Goal: Transaction & Acquisition: Purchase product/service

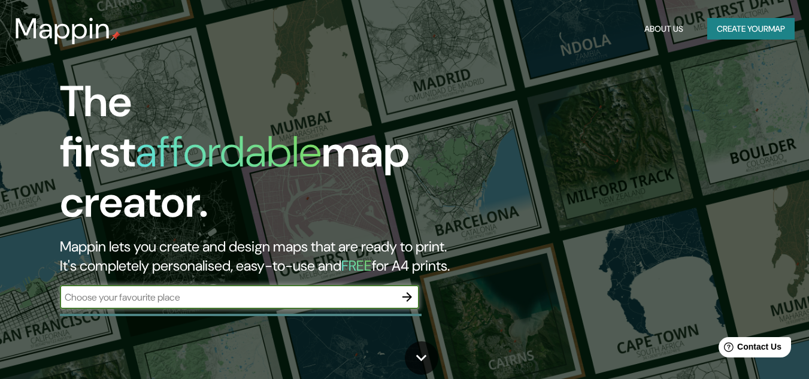
click at [184, 290] on input "text" at bounding box center [227, 297] width 335 height 14
type input "[GEOGRAPHIC_DATA]"
click at [409, 290] on icon "button" at bounding box center [407, 297] width 14 height 14
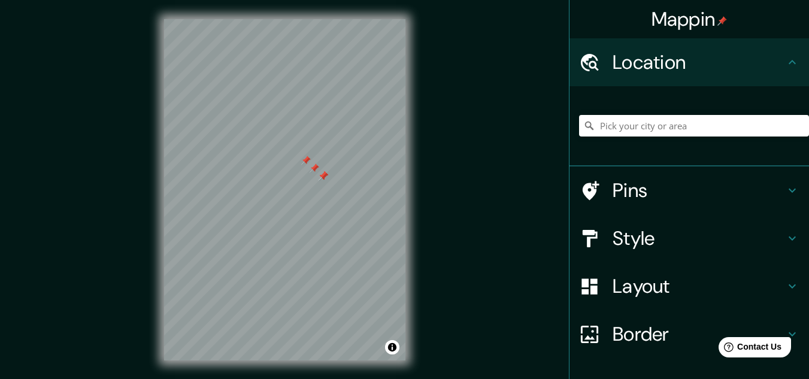
drag, startPoint x: 324, startPoint y: 180, endPoint x: 319, endPoint y: 174, distance: 7.7
click at [319, 174] on div at bounding box center [323, 176] width 10 height 10
click at [315, 169] on div at bounding box center [314, 168] width 10 height 10
click at [324, 176] on div at bounding box center [323, 176] width 10 height 10
click at [305, 161] on div at bounding box center [306, 161] width 10 height 10
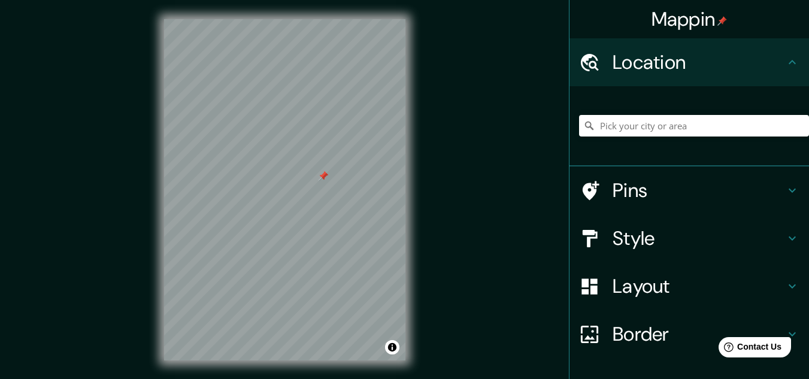
click at [324, 179] on div at bounding box center [323, 176] width 10 height 10
click at [324, 177] on div at bounding box center [323, 176] width 10 height 10
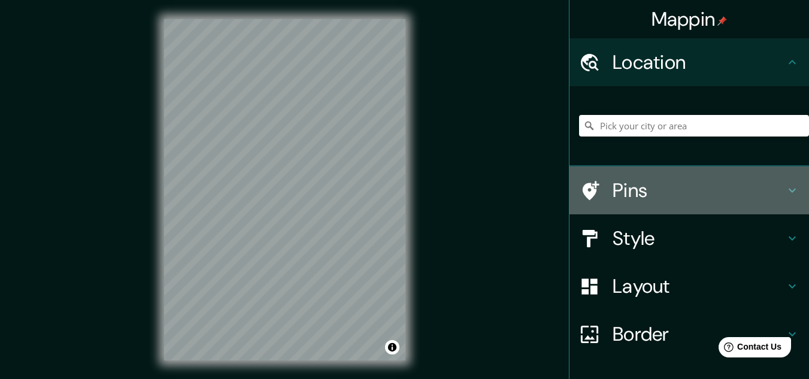
click at [637, 191] on h4 "Pins" at bounding box center [698, 190] width 172 height 24
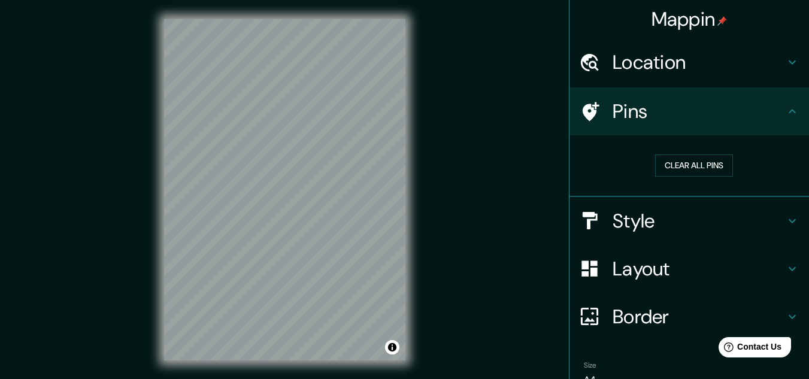
click at [660, 119] on h4 "Pins" at bounding box center [698, 111] width 172 height 24
click at [655, 69] on h4 "Location" at bounding box center [698, 62] width 172 height 24
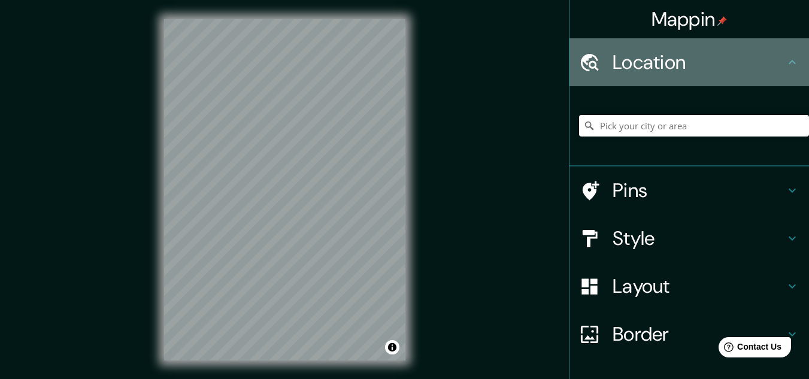
click at [649, 75] on div "Location" at bounding box center [688, 62] width 239 height 48
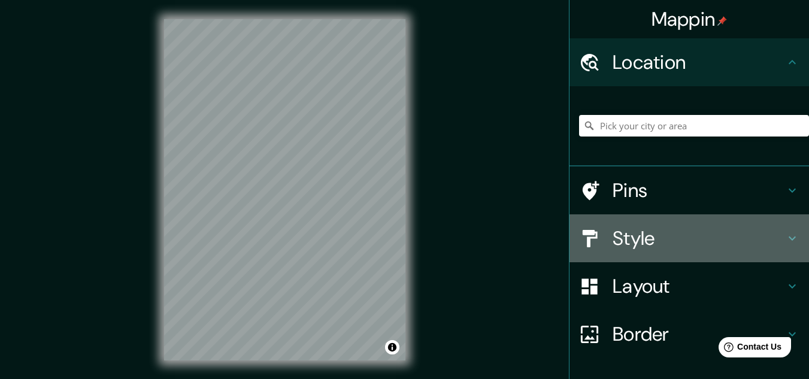
click at [640, 237] on h4 "Style" at bounding box center [698, 238] width 172 height 24
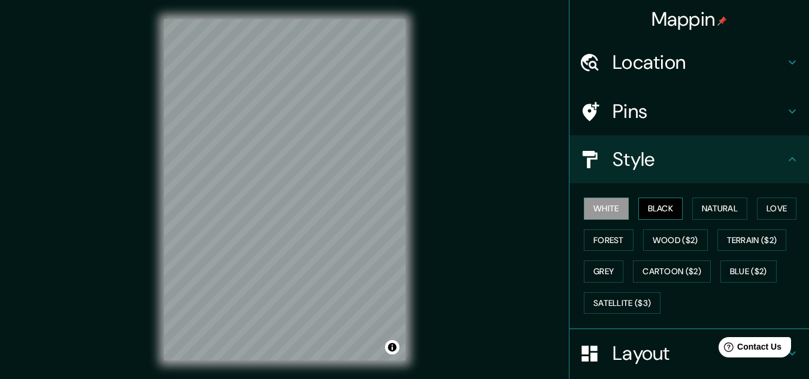
click at [657, 210] on button "Black" at bounding box center [660, 209] width 45 height 22
click at [706, 212] on button "Natural" at bounding box center [719, 209] width 55 height 22
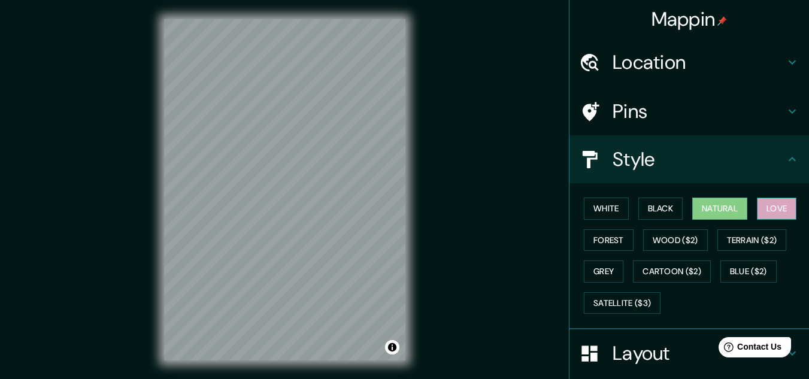
click at [764, 209] on button "Love" at bounding box center [777, 209] width 40 height 22
click at [607, 239] on button "Forest" at bounding box center [609, 240] width 50 height 22
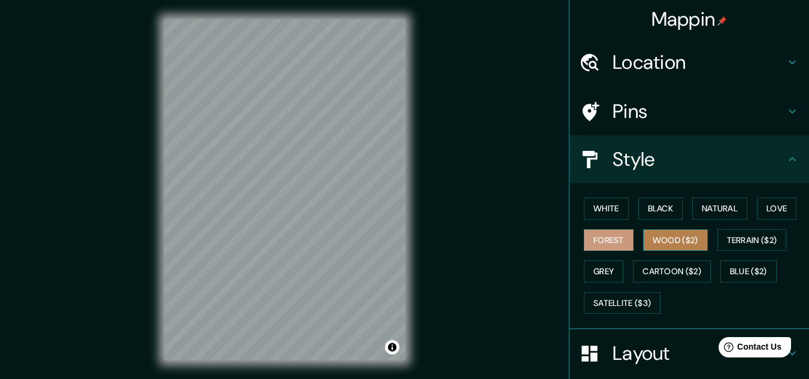
click at [663, 239] on button "Wood ($2)" at bounding box center [675, 240] width 65 height 22
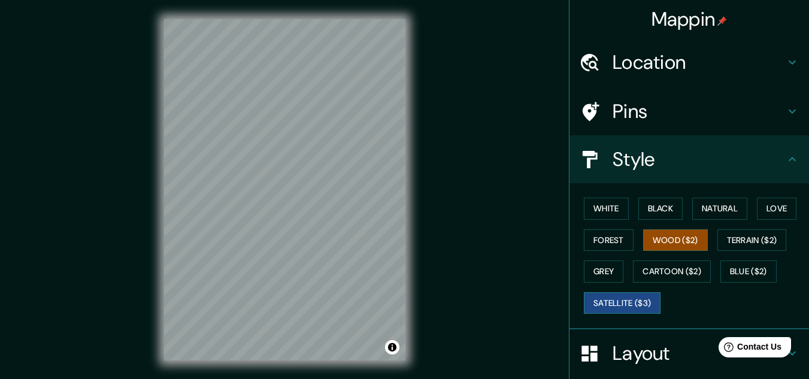
click at [645, 301] on button "Satellite ($3)" at bounding box center [622, 303] width 77 height 22
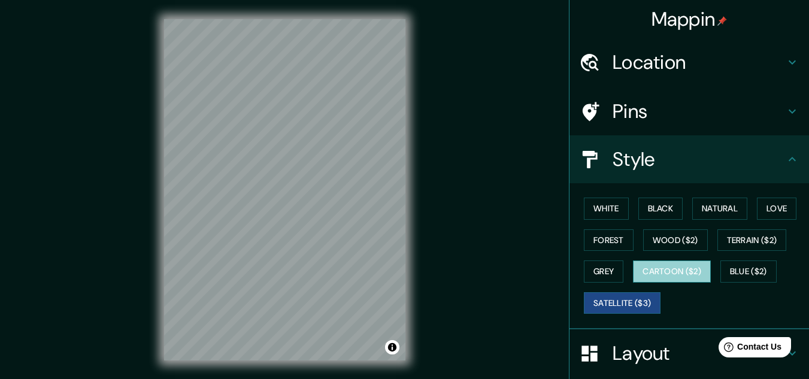
click at [661, 272] on button "Cartoon ($2)" at bounding box center [672, 271] width 78 height 22
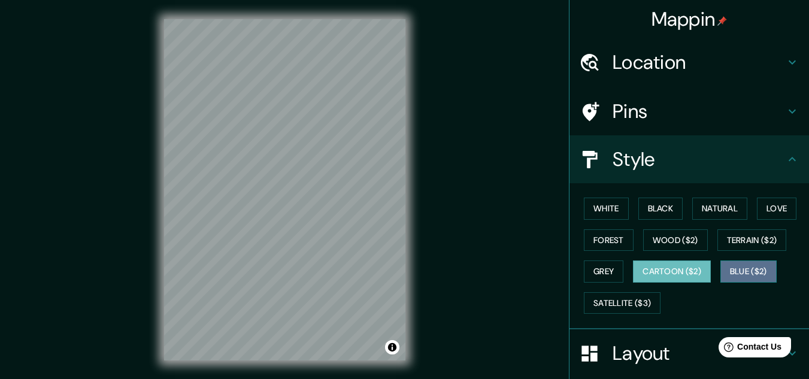
click at [730, 275] on button "Blue ($2)" at bounding box center [748, 271] width 56 height 22
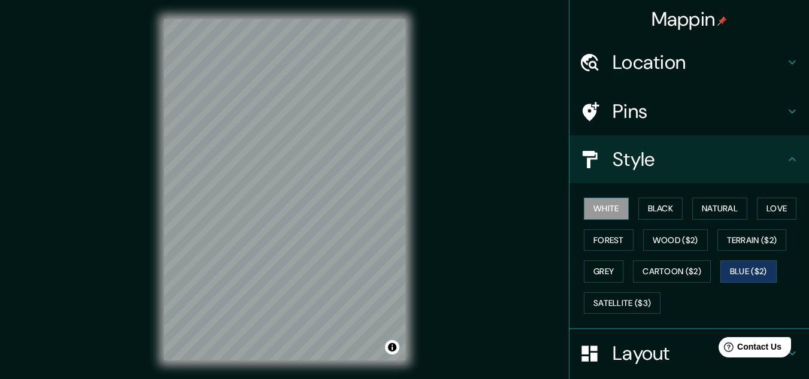
click at [618, 207] on button "White" at bounding box center [606, 209] width 45 height 22
click at [645, 204] on button "Black" at bounding box center [660, 209] width 45 height 22
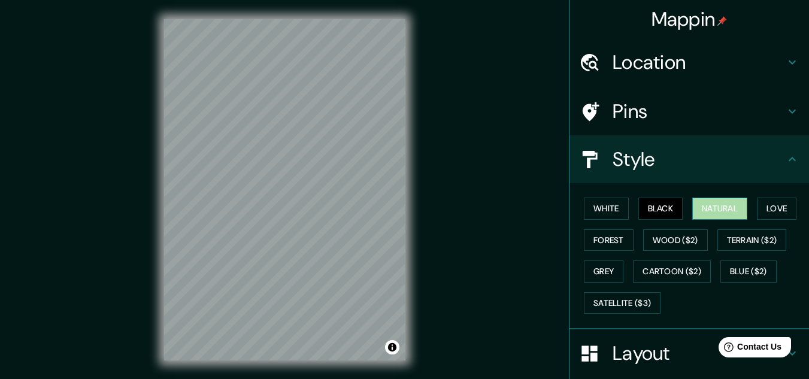
click at [697, 208] on button "Natural" at bounding box center [719, 209] width 55 height 22
click at [757, 211] on button "Love" at bounding box center [777, 209] width 40 height 22
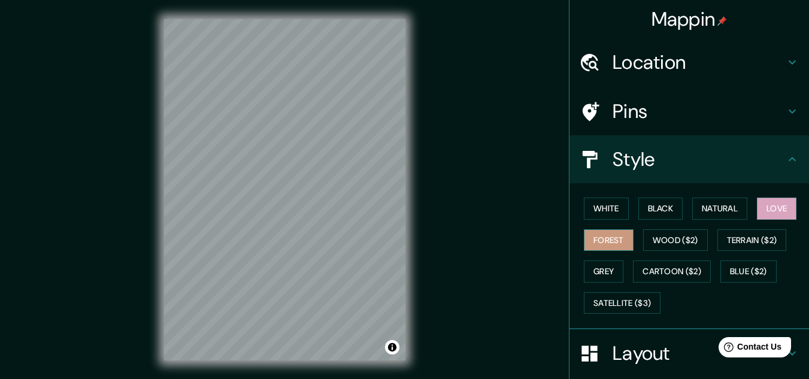
click at [614, 236] on button "Forest" at bounding box center [609, 240] width 50 height 22
click at [728, 235] on button "Terrain ($2)" at bounding box center [751, 240] width 69 height 22
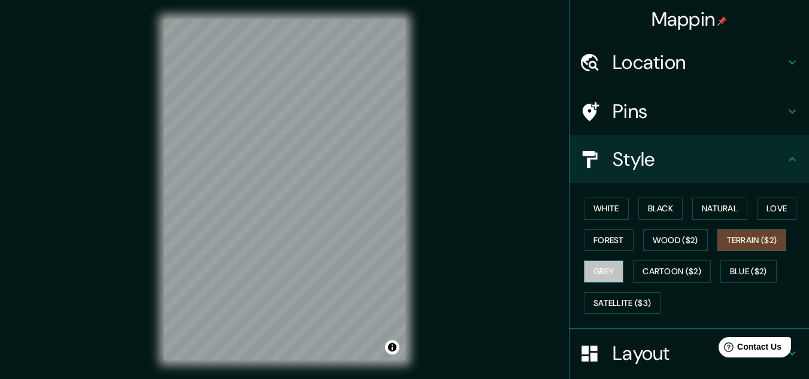
click at [600, 270] on button "Grey" at bounding box center [604, 271] width 40 height 22
click at [646, 209] on button "Black" at bounding box center [660, 209] width 45 height 22
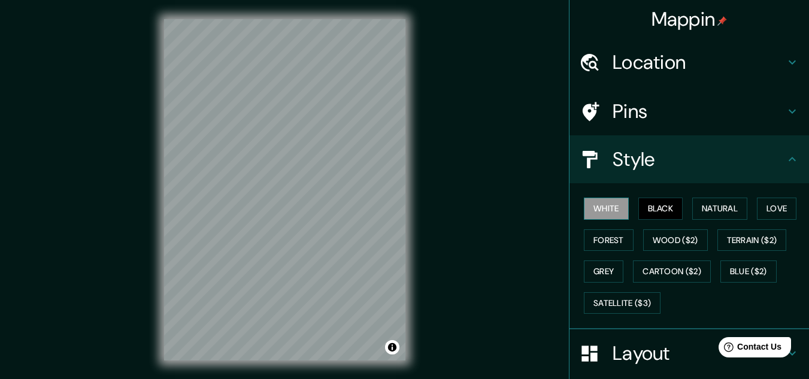
click at [609, 208] on button "White" at bounding box center [606, 209] width 45 height 22
click at [645, 203] on button "Black" at bounding box center [660, 209] width 45 height 22
click at [608, 211] on button "White" at bounding box center [606, 209] width 45 height 22
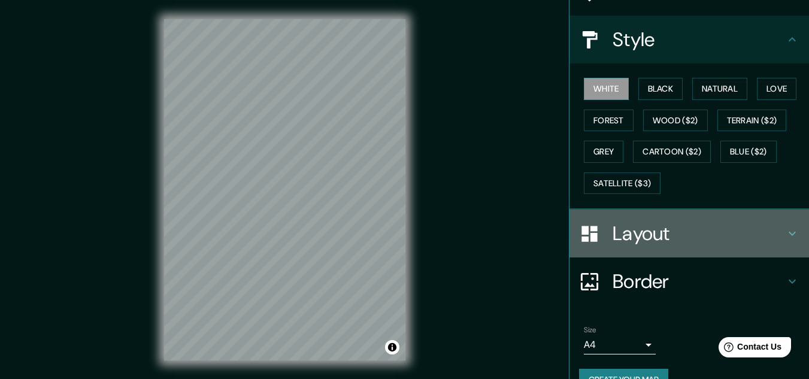
click at [664, 241] on h4 "Layout" at bounding box center [698, 233] width 172 height 24
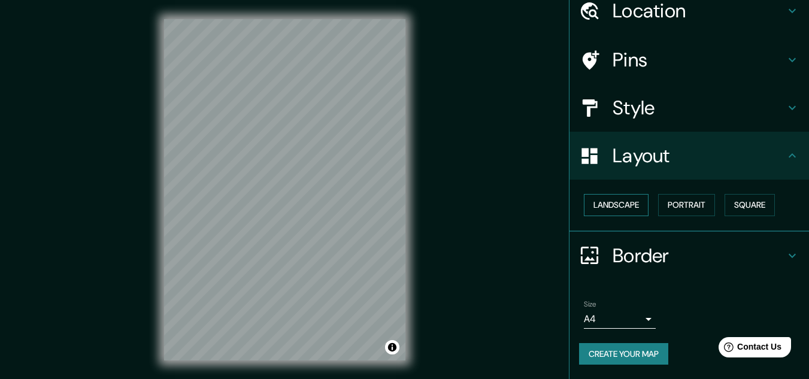
click at [623, 209] on button "Landscape" at bounding box center [616, 205] width 65 height 22
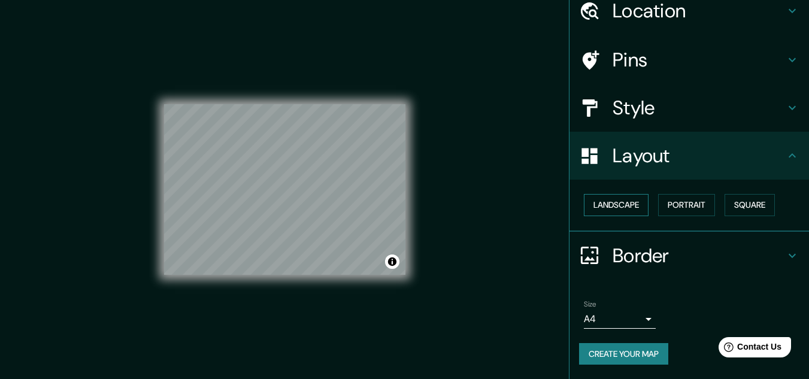
click at [623, 209] on button "Landscape" at bounding box center [616, 205] width 65 height 22
click at [684, 208] on button "Portrait" at bounding box center [686, 205] width 57 height 22
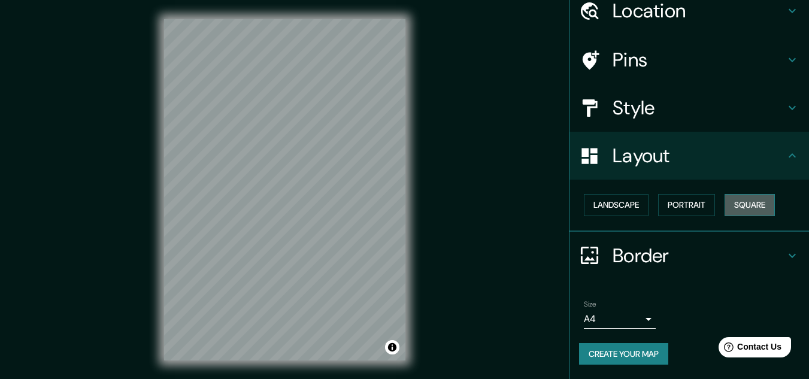
click at [737, 204] on button "Square" at bounding box center [749, 205] width 50 height 22
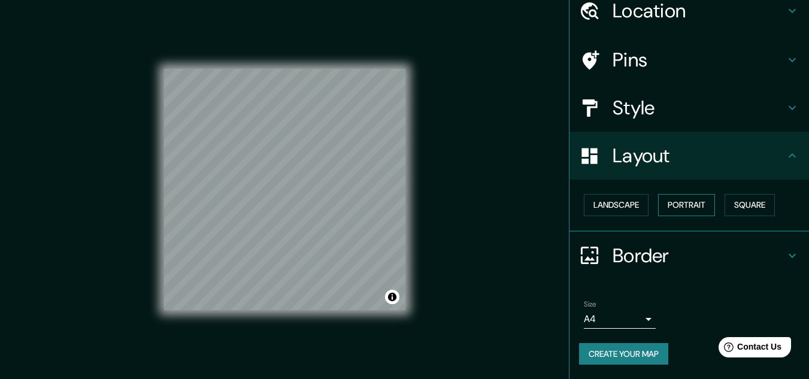
click at [679, 208] on button "Portrait" at bounding box center [686, 205] width 57 height 22
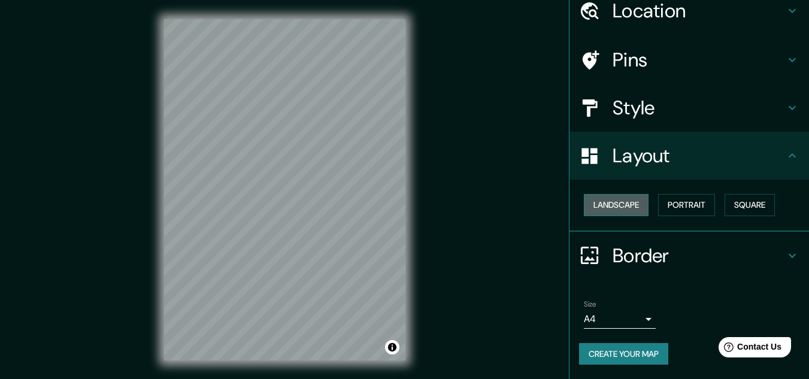
click at [613, 204] on button "Landscape" at bounding box center [616, 205] width 65 height 22
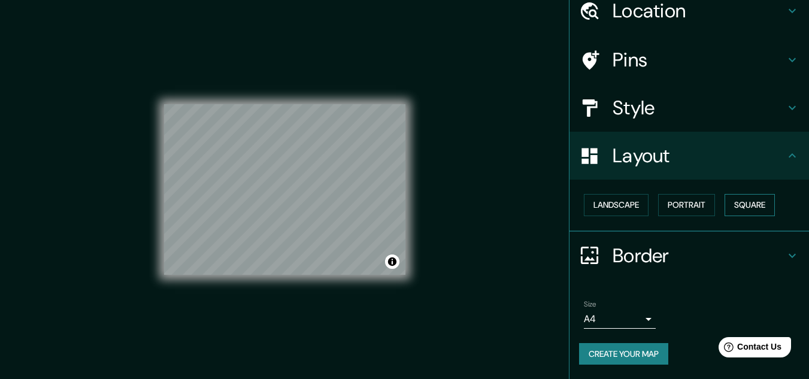
click at [732, 200] on button "Square" at bounding box center [749, 205] width 50 height 22
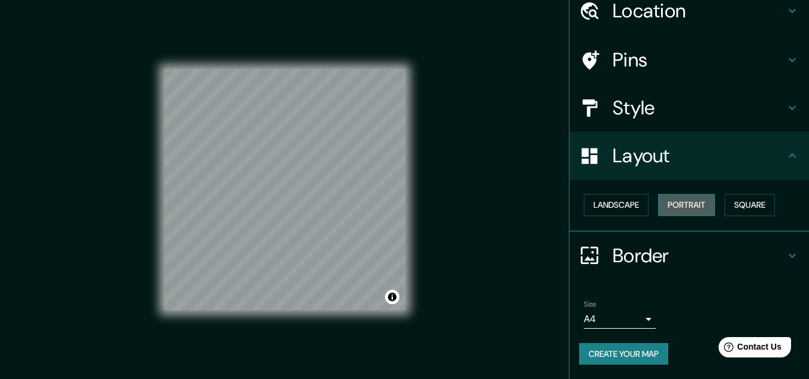
click at [679, 205] on button "Portrait" at bounding box center [686, 205] width 57 height 22
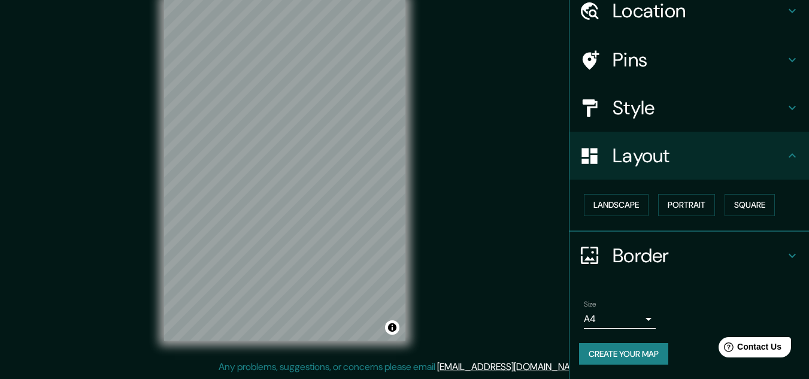
scroll to position [0, 0]
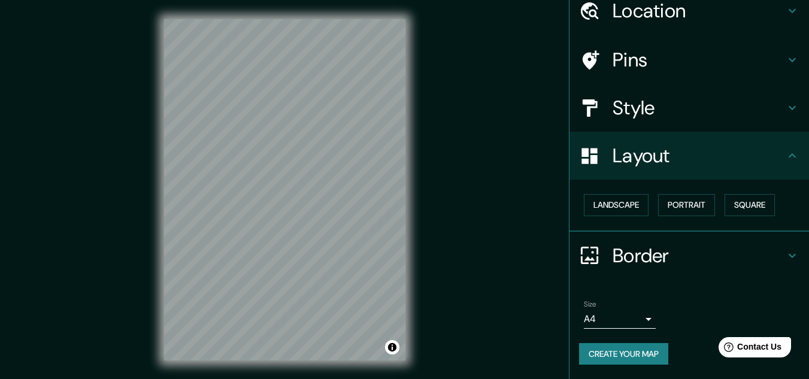
click at [617, 318] on body "Mappin Location Pins Style Layout Landscape Portrait Square Border Choose a bor…" at bounding box center [404, 189] width 809 height 379
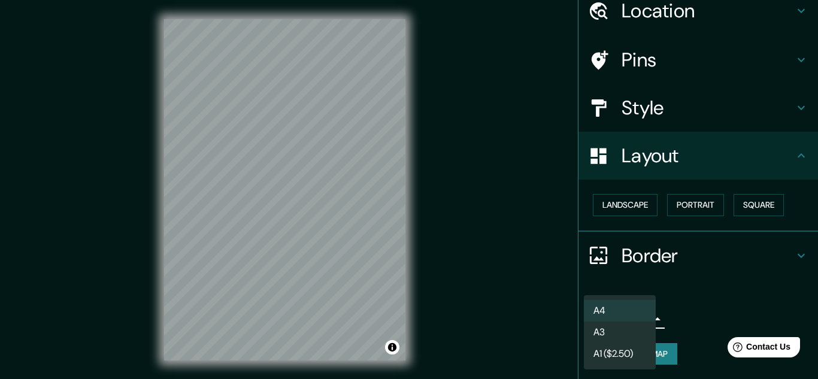
click at [674, 305] on div at bounding box center [409, 189] width 818 height 379
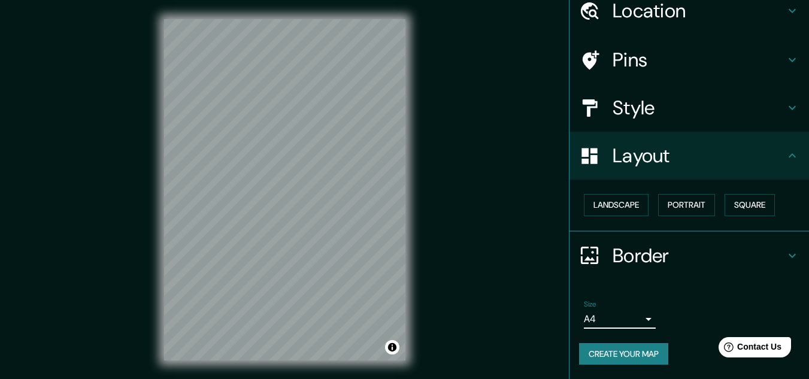
click at [652, 253] on h4 "Border" at bounding box center [698, 256] width 172 height 24
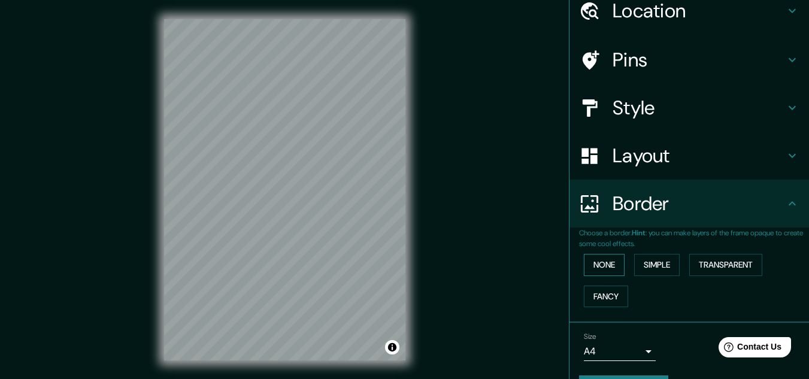
click at [599, 264] on button "None" at bounding box center [604, 265] width 41 height 22
click at [646, 267] on button "Simple" at bounding box center [656, 265] width 45 height 22
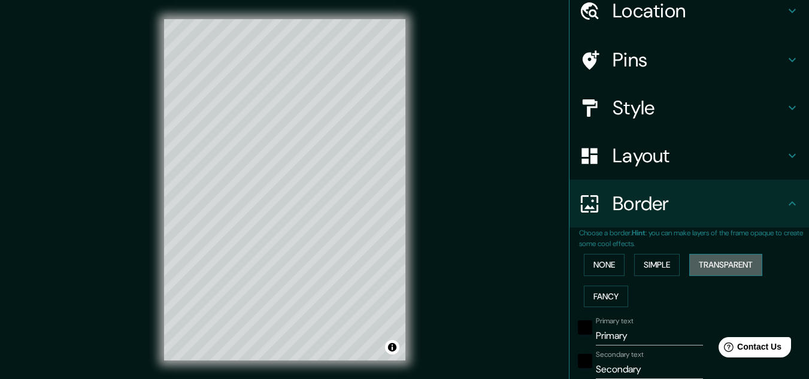
click at [694, 268] on button "Transparent" at bounding box center [725, 265] width 73 height 22
click at [603, 294] on button "Fancy" at bounding box center [606, 297] width 44 height 22
click at [636, 269] on button "Simple" at bounding box center [656, 265] width 45 height 22
click at [611, 270] on button "None" at bounding box center [604, 265] width 41 height 22
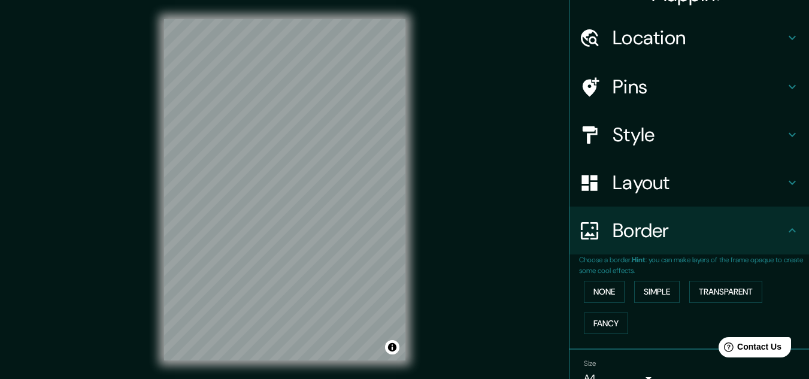
scroll to position [84, 0]
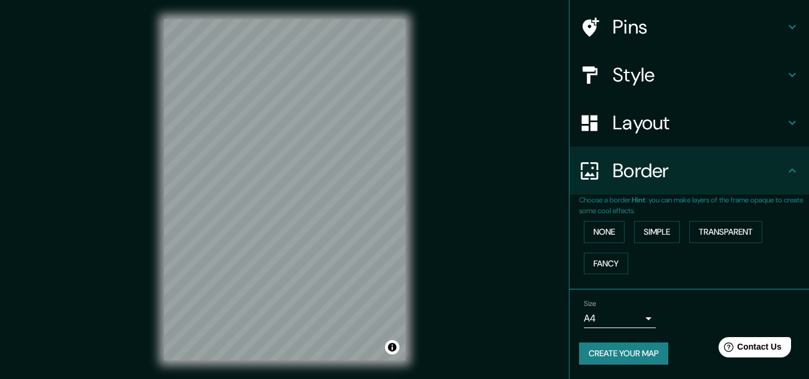
click at [635, 353] on button "Create your map" at bounding box center [623, 353] width 89 height 22
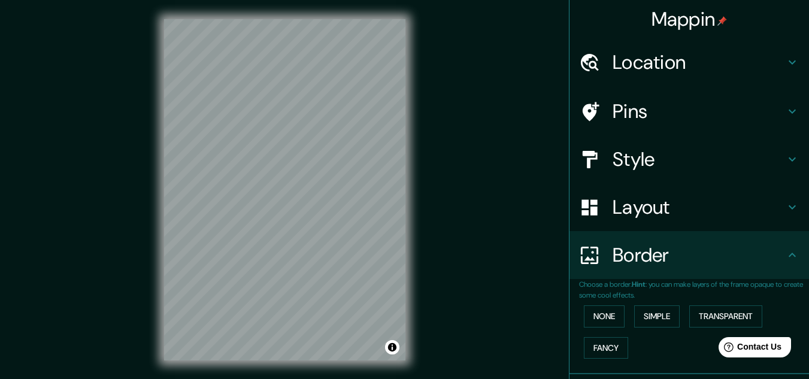
scroll to position [20, 0]
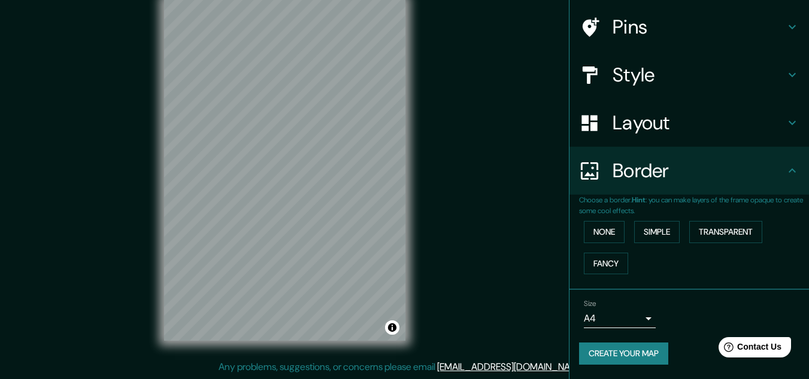
click at [605, 354] on button "Create your map" at bounding box center [623, 353] width 89 height 22
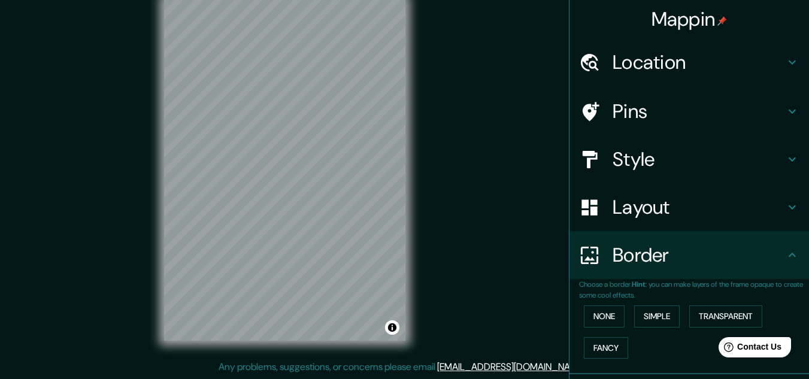
click at [657, 69] on h4 "Location" at bounding box center [698, 62] width 172 height 24
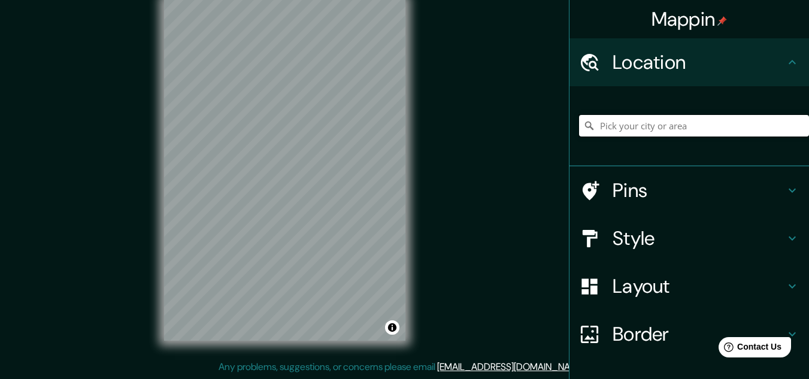
click at [633, 127] on input "Pick your city or area" at bounding box center [694, 126] width 230 height 22
type input "[GEOGRAPHIC_DATA], [GEOGRAPHIC_DATA], [GEOGRAPHIC_DATA]"
click at [795, 125] on icon "Clear" at bounding box center [798, 125] width 7 height 7
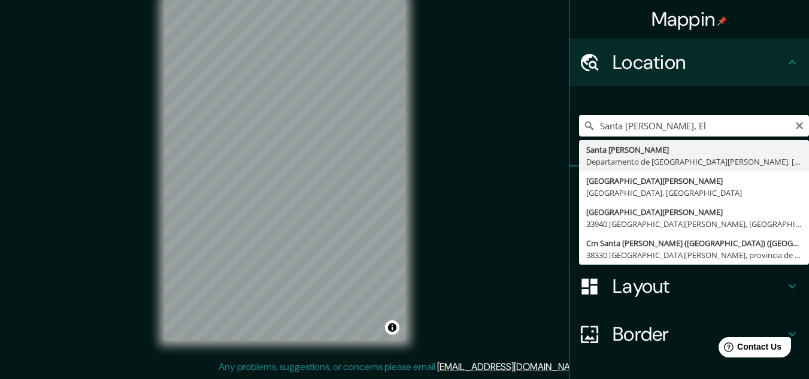
type input "[GEOGRAPHIC_DATA][PERSON_NAME], [GEOGRAPHIC_DATA][PERSON_NAME], [GEOGRAPHIC_DAT…"
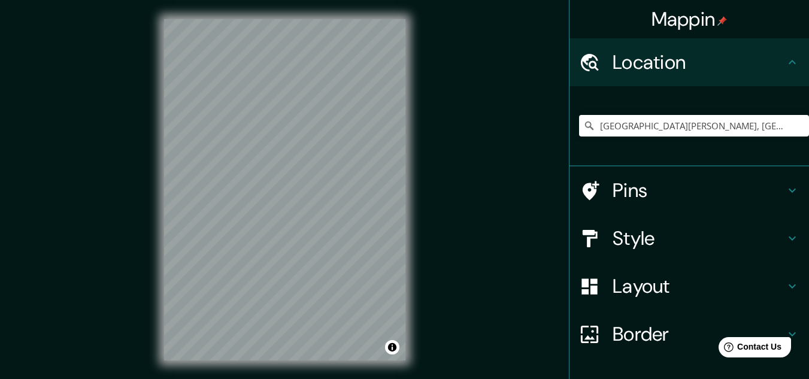
scroll to position [79, 0]
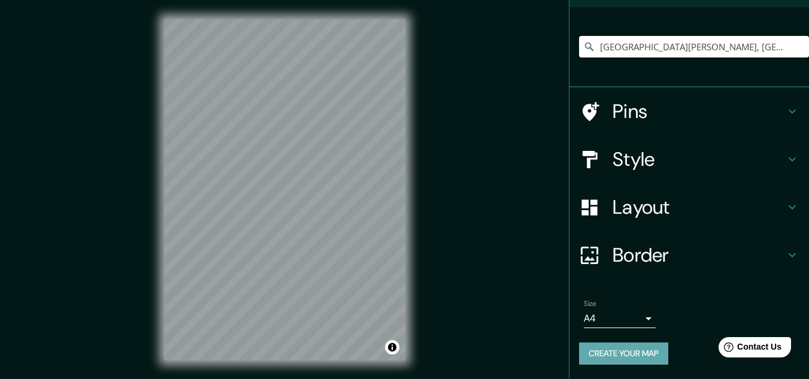
click at [624, 353] on button "Create your map" at bounding box center [623, 353] width 89 height 22
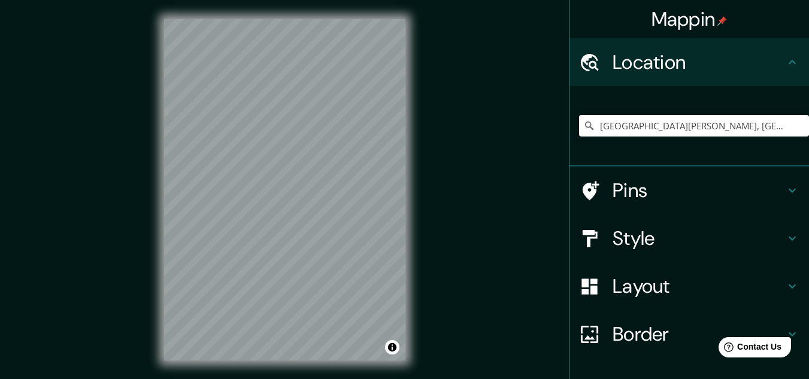
click at [721, 54] on h4 "Location" at bounding box center [698, 62] width 172 height 24
click at [785, 60] on icon at bounding box center [792, 62] width 14 height 14
click at [785, 62] on icon at bounding box center [792, 62] width 14 height 14
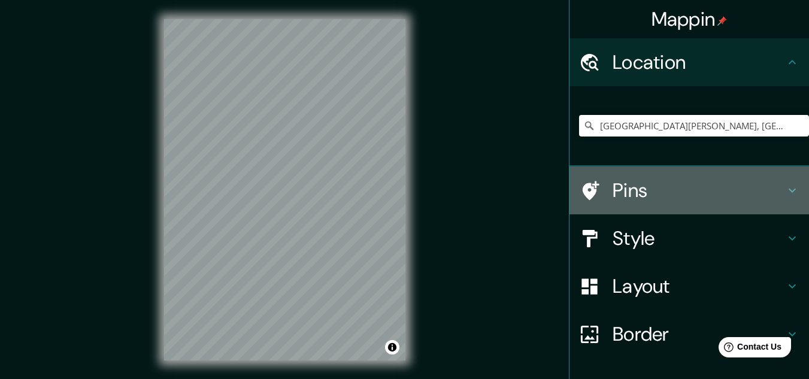
click at [785, 191] on icon at bounding box center [792, 190] width 14 height 14
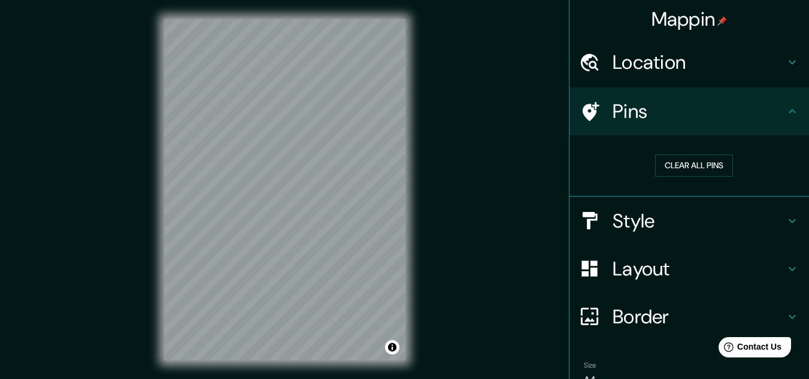
click at [785, 117] on icon at bounding box center [792, 111] width 14 height 14
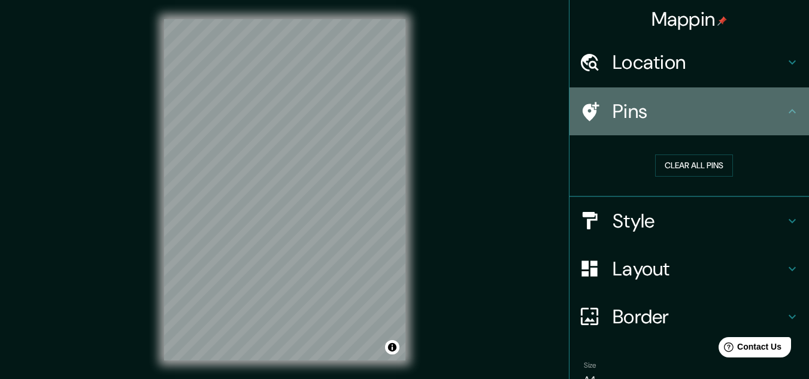
click at [785, 107] on icon at bounding box center [792, 111] width 14 height 14
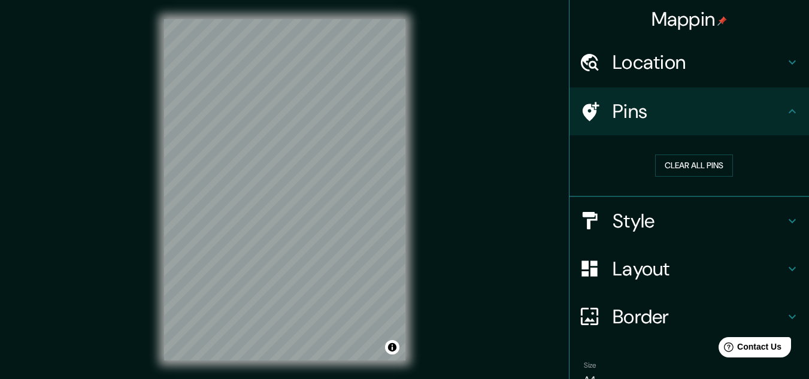
click at [765, 225] on h4 "Style" at bounding box center [698, 221] width 172 height 24
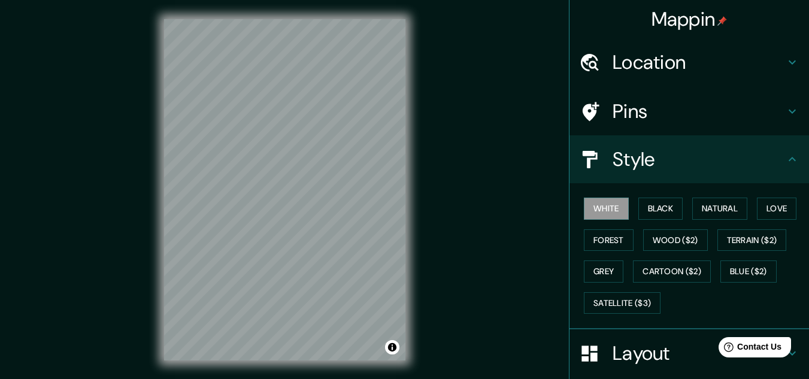
click at [693, 156] on h4 "Style" at bounding box center [698, 159] width 172 height 24
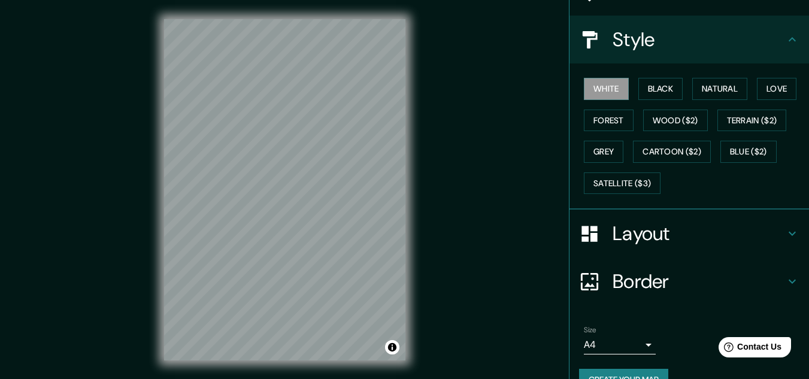
click at [650, 234] on h4 "Layout" at bounding box center [698, 233] width 172 height 24
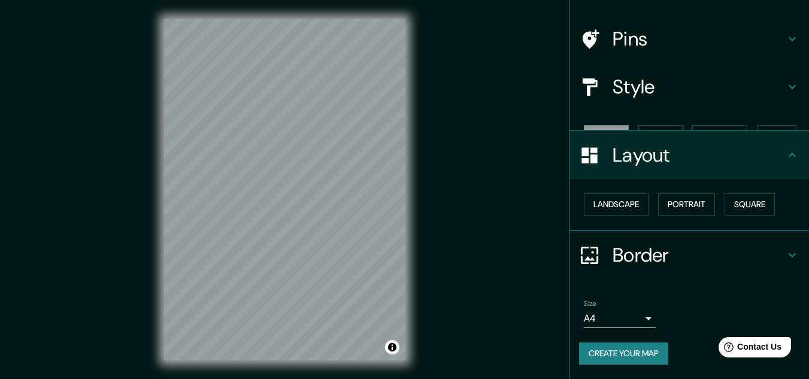
scroll to position [51, 0]
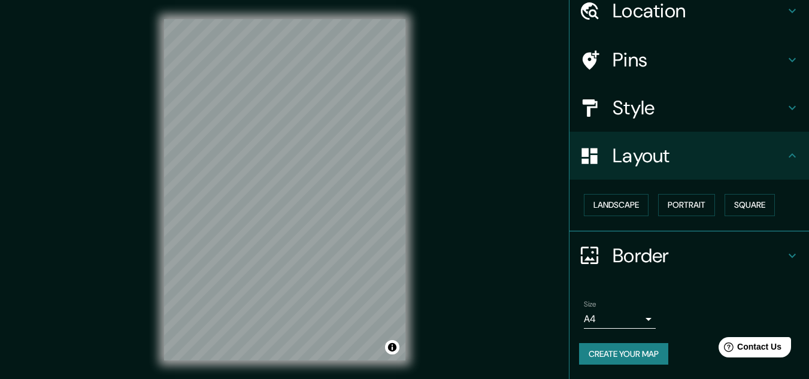
click at [644, 260] on h4 "Border" at bounding box center [698, 256] width 172 height 24
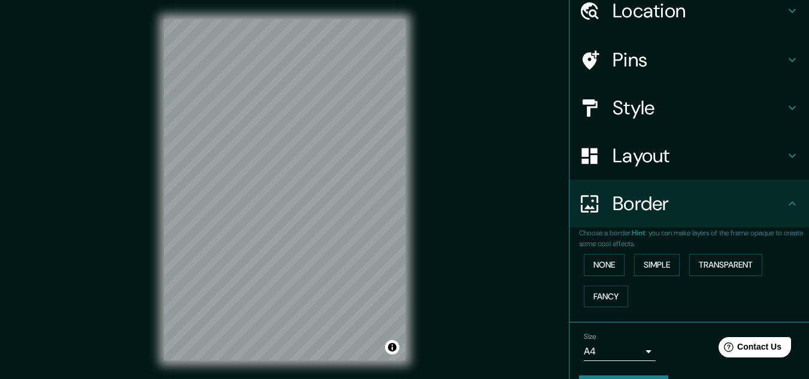
scroll to position [84, 0]
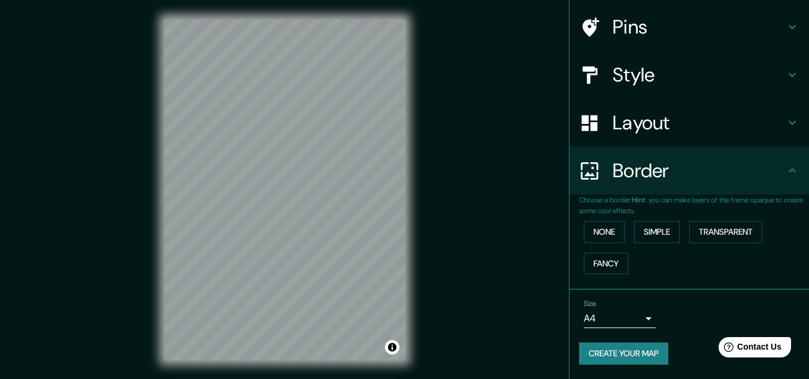
click at [612, 353] on button "Create your map" at bounding box center [623, 353] width 89 height 22
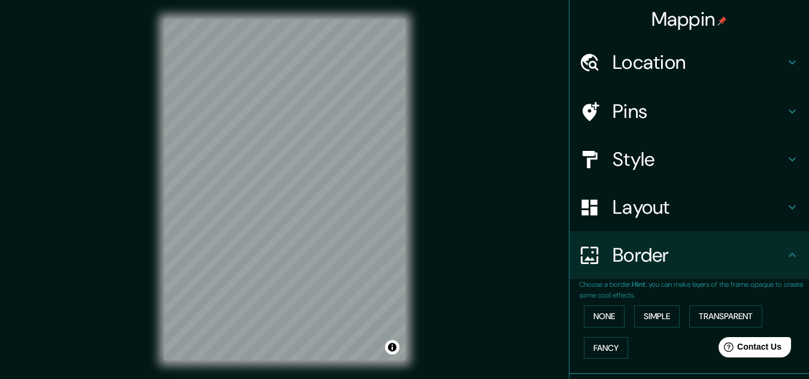
click at [641, 111] on h4 "Pins" at bounding box center [698, 111] width 172 height 24
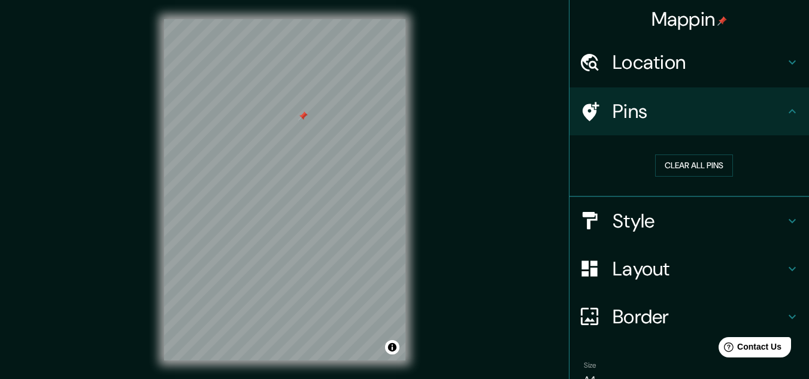
scroll to position [61, 0]
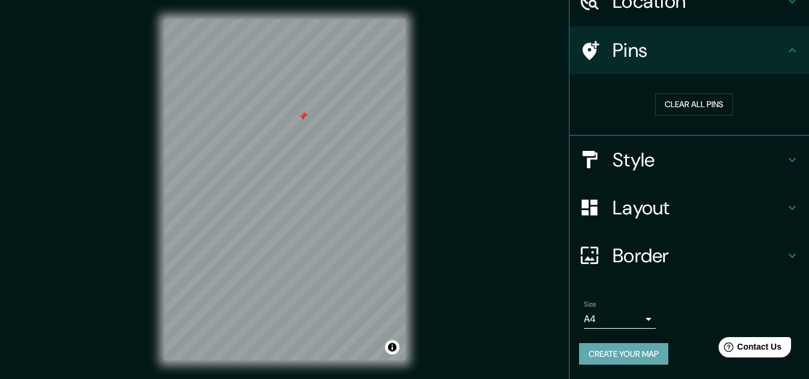
click at [623, 347] on button "Create your map" at bounding box center [623, 354] width 89 height 22
click at [638, 165] on h4 "Style" at bounding box center [698, 160] width 172 height 24
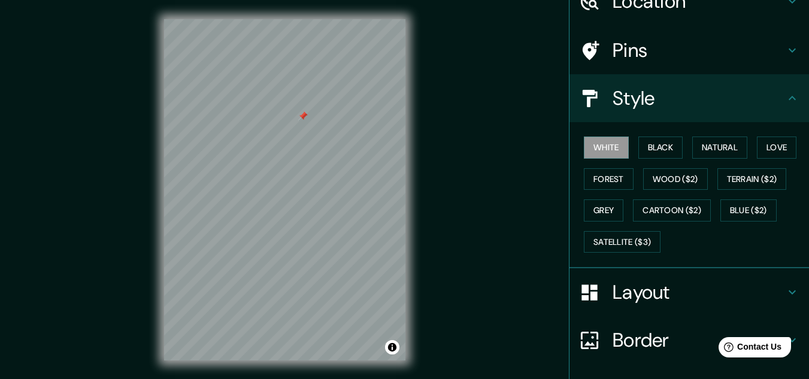
click at [632, 302] on h4 "Layout" at bounding box center [698, 292] width 172 height 24
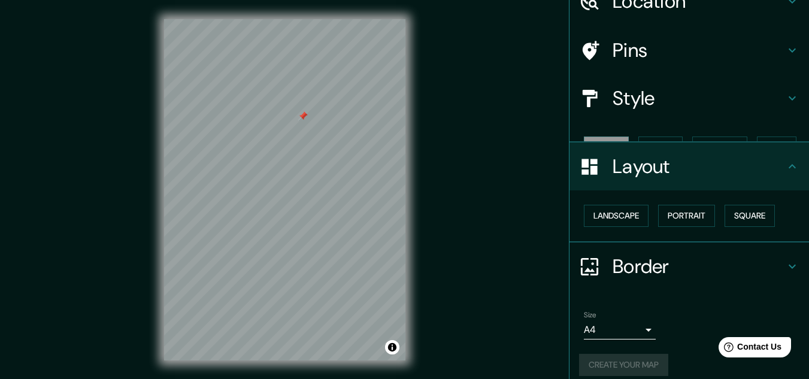
scroll to position [51, 0]
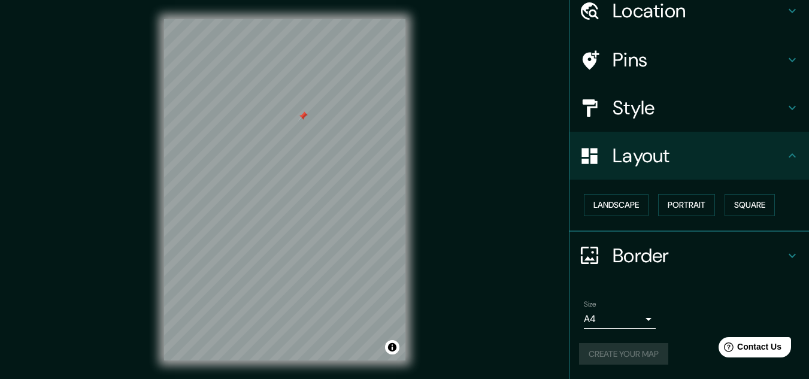
click at [643, 255] on h4 "Border" at bounding box center [698, 256] width 172 height 24
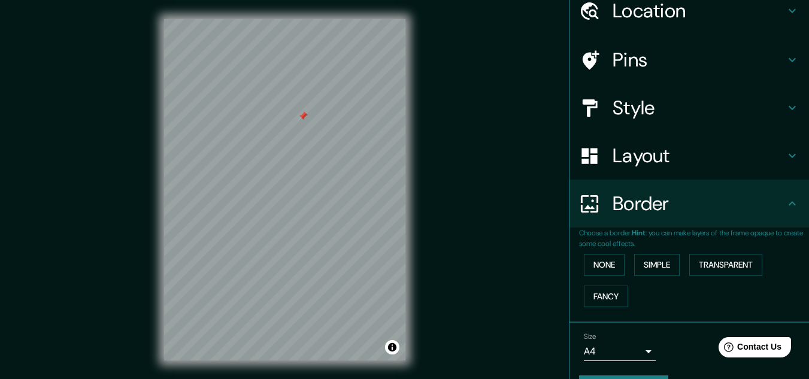
click at [305, 120] on div at bounding box center [303, 116] width 10 height 10
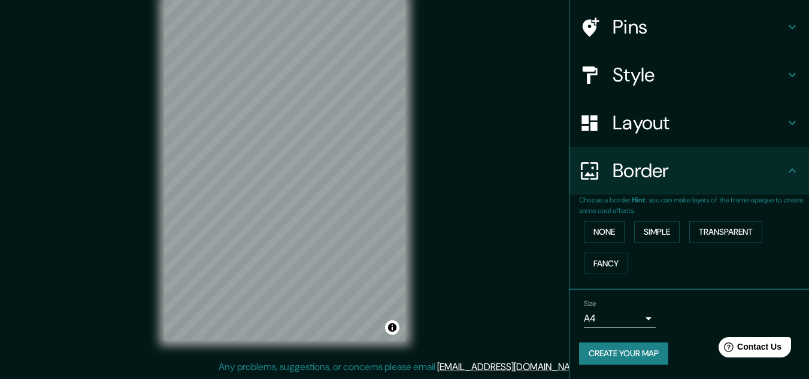
scroll to position [0, 0]
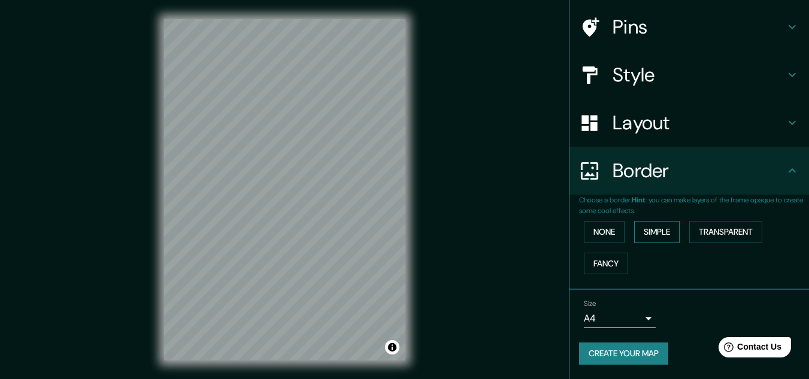
click at [651, 228] on button "Simple" at bounding box center [656, 232] width 45 height 22
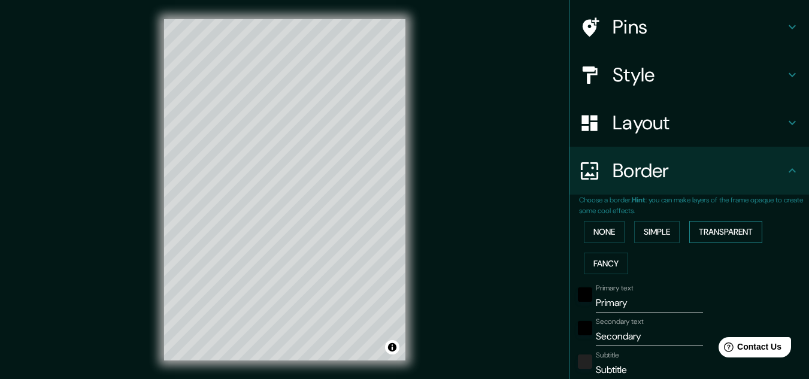
click at [716, 235] on button "Transparent" at bounding box center [725, 232] width 73 height 22
click at [646, 237] on button "Simple" at bounding box center [656, 232] width 45 height 22
click at [588, 261] on button "Fancy" at bounding box center [606, 264] width 44 height 22
click at [584, 231] on button "None" at bounding box center [604, 232] width 41 height 22
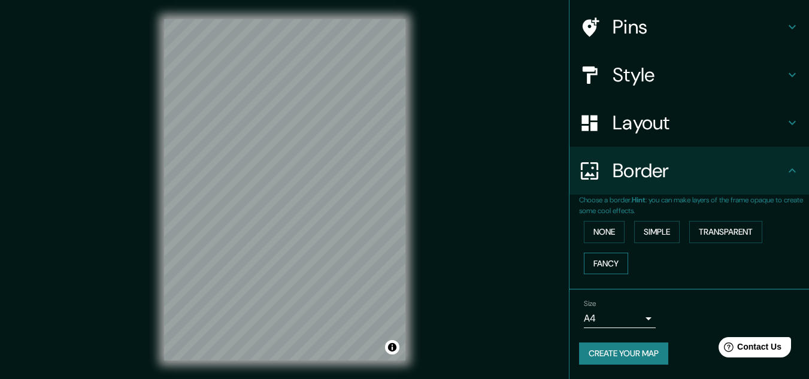
click at [593, 257] on button "Fancy" at bounding box center [606, 264] width 44 height 22
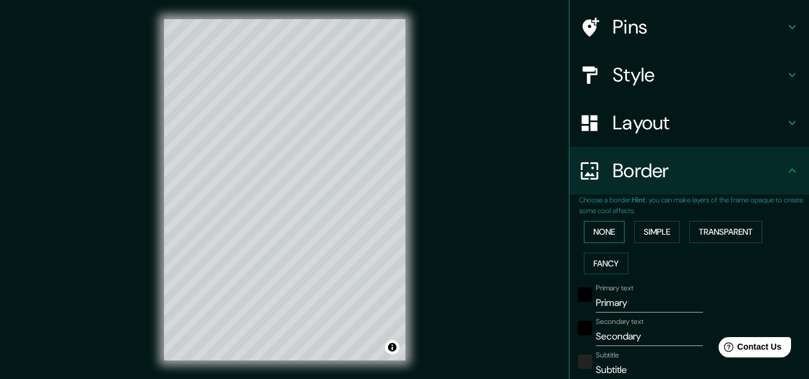
click at [589, 235] on button "None" at bounding box center [604, 232] width 41 height 22
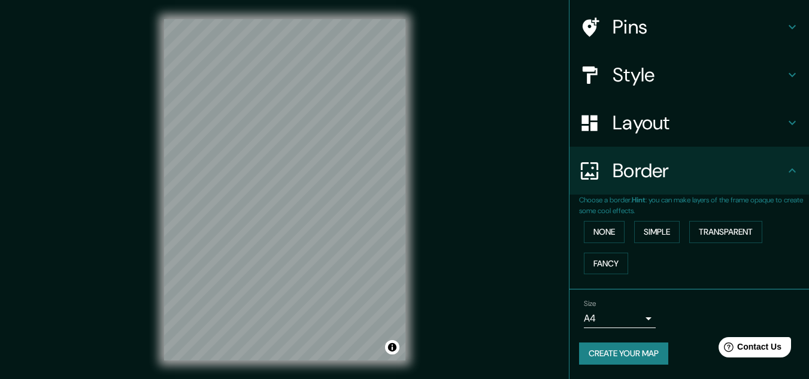
click at [632, 156] on div "Border" at bounding box center [688, 171] width 239 height 48
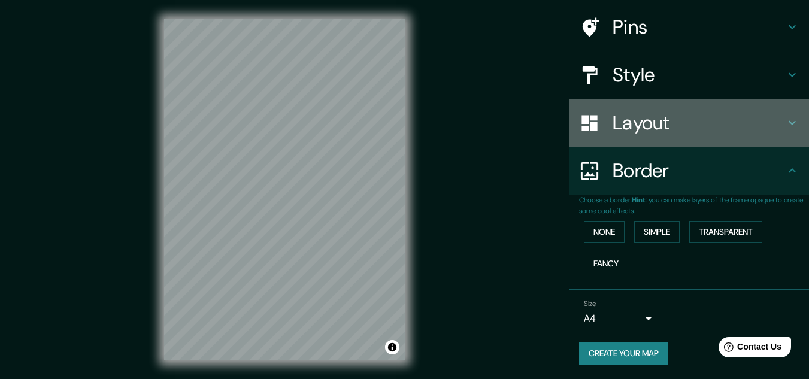
click at [633, 123] on h4 "Layout" at bounding box center [698, 123] width 172 height 24
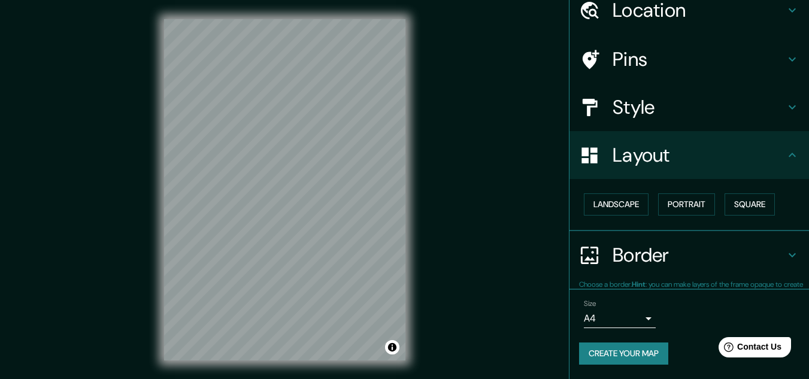
scroll to position [51, 0]
click at [663, 113] on h4 "Style" at bounding box center [698, 108] width 172 height 24
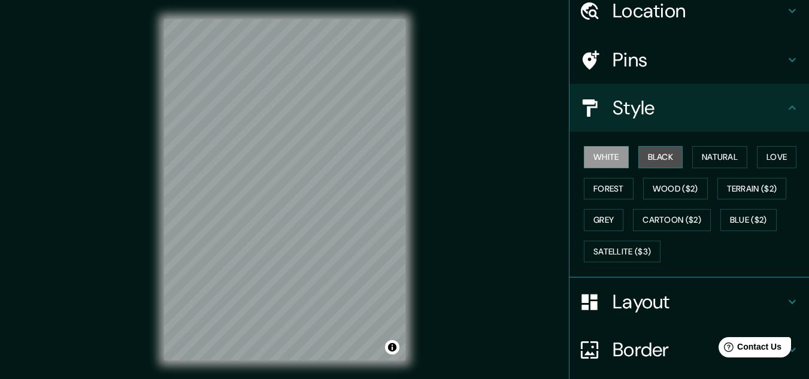
click at [650, 156] on button "Black" at bounding box center [660, 157] width 45 height 22
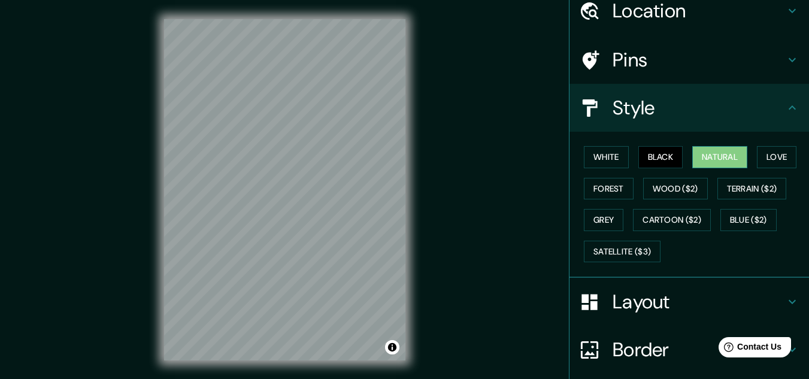
click at [722, 157] on button "Natural" at bounding box center [719, 157] width 55 height 22
click at [757, 156] on button "Love" at bounding box center [777, 157] width 40 height 22
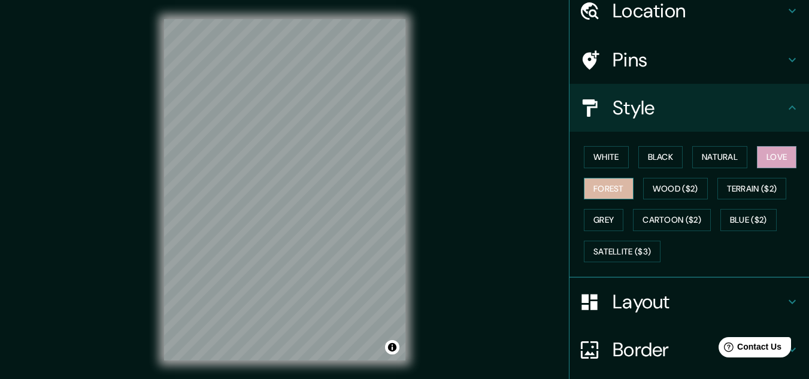
click at [587, 188] on button "Forest" at bounding box center [609, 189] width 50 height 22
click at [599, 162] on button "White" at bounding box center [606, 157] width 45 height 22
click at [637, 114] on h4 "Style" at bounding box center [698, 108] width 172 height 24
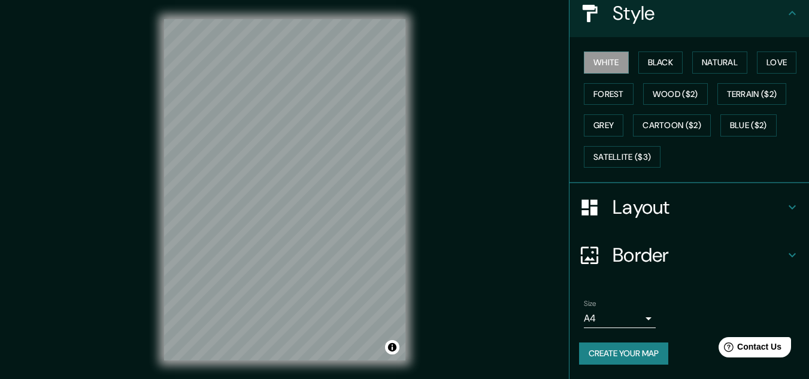
scroll to position [20, 0]
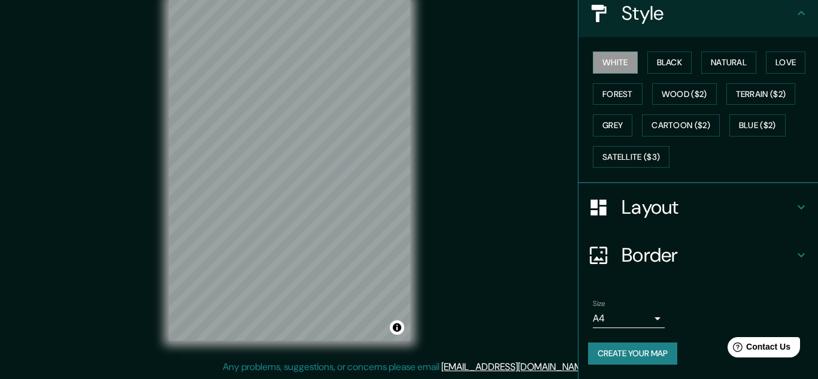
click at [624, 315] on body "Mappin Location [GEOGRAPHIC_DATA][PERSON_NAME], [GEOGRAPHIC_DATA][PERSON_NAME],…" at bounding box center [409, 169] width 818 height 379
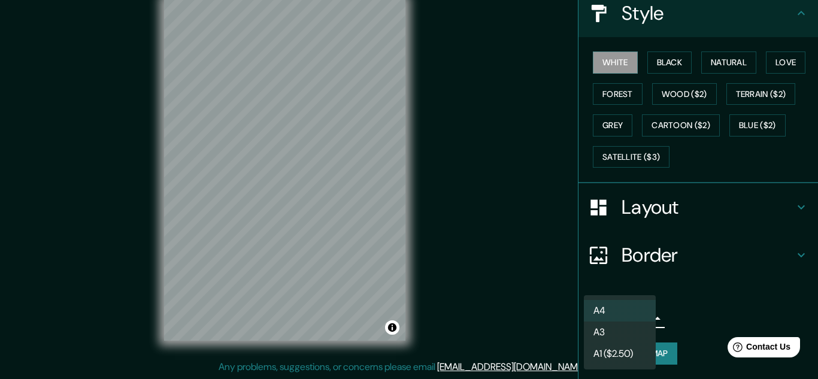
click at [623, 332] on li "A3" at bounding box center [620, 332] width 72 height 22
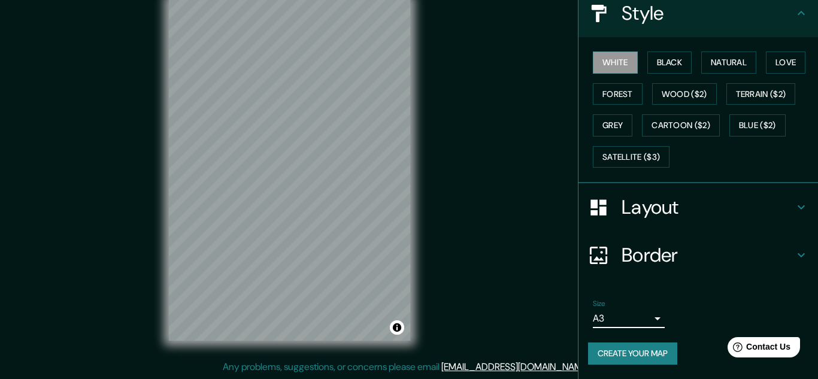
click at [625, 309] on body "Mappin Location [GEOGRAPHIC_DATA][PERSON_NAME], [GEOGRAPHIC_DATA][PERSON_NAME],…" at bounding box center [409, 169] width 818 height 379
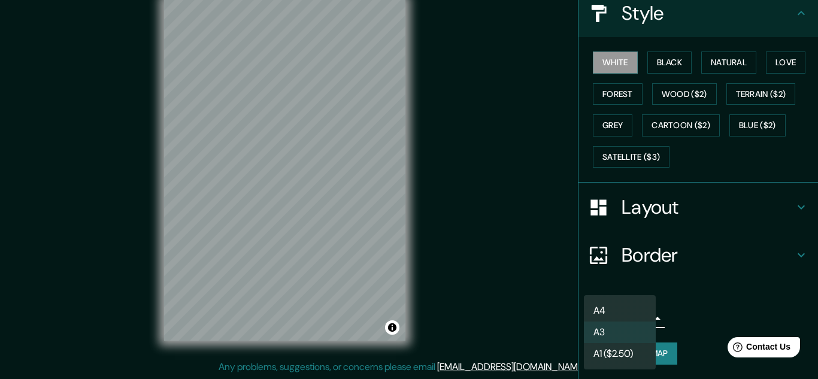
click at [625, 348] on li "A1 ($2.50)" at bounding box center [620, 354] width 72 height 22
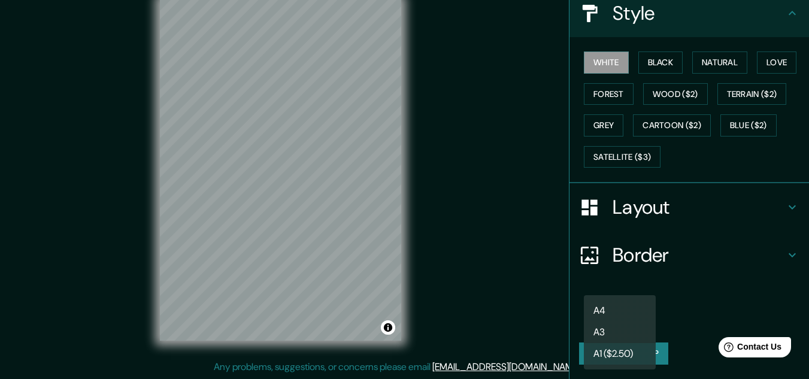
click at [618, 316] on body "Mappin Location [GEOGRAPHIC_DATA][PERSON_NAME], [GEOGRAPHIC_DATA][PERSON_NAME],…" at bounding box center [404, 169] width 809 height 379
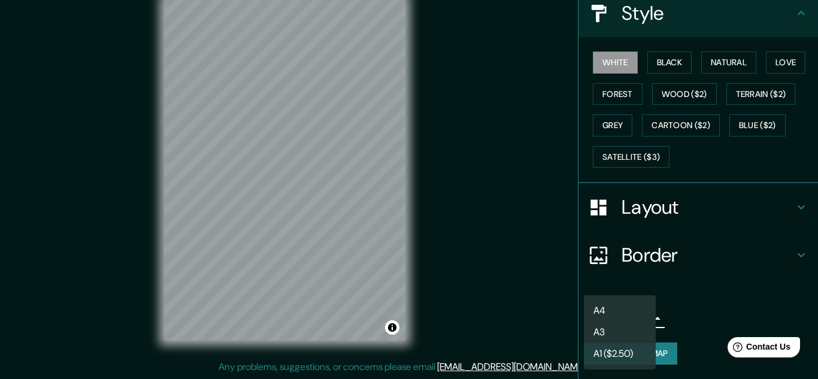
click at [618, 316] on li "A4" at bounding box center [620, 311] width 72 height 22
type input "single"
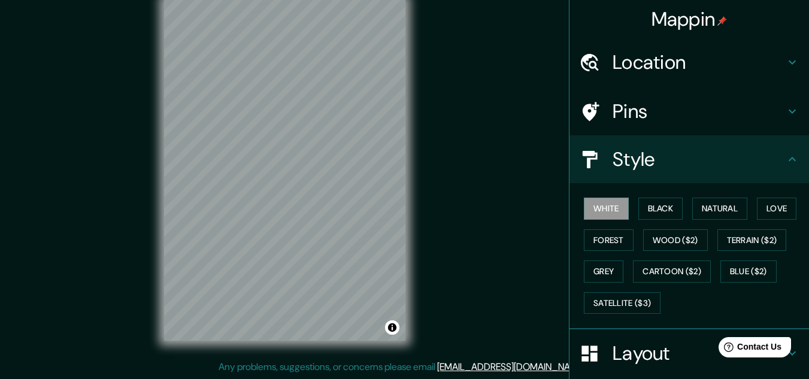
scroll to position [0, 0]
